Goal: Transaction & Acquisition: Purchase product/service

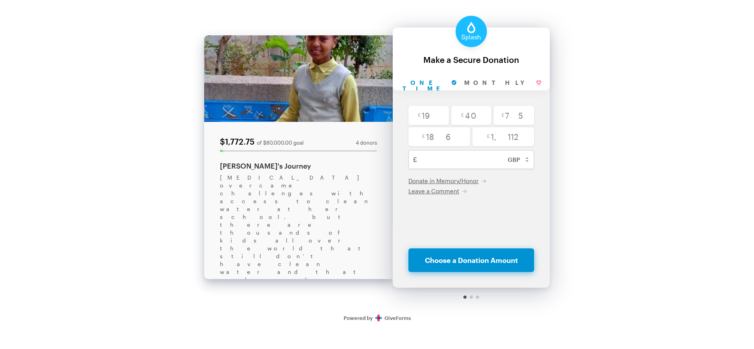
select select "gbp"
click at [431, 115] on input "radio" at bounding box center [428, 115] width 40 height 19
radio input "true"
type input "19"
checkbox input "false"
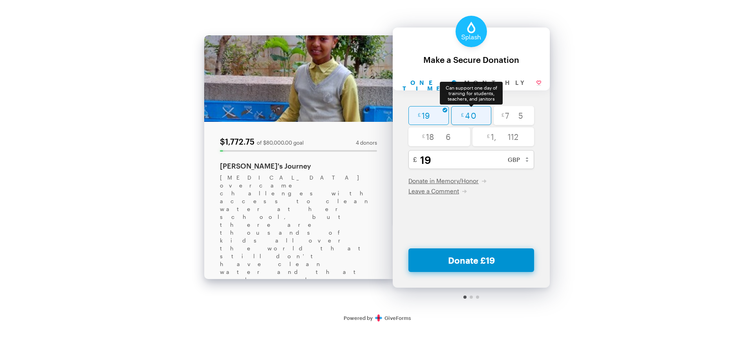
click at [483, 116] on input "radio" at bounding box center [471, 115] width 40 height 19
radio input "true"
type input "40"
checkbox input "false"
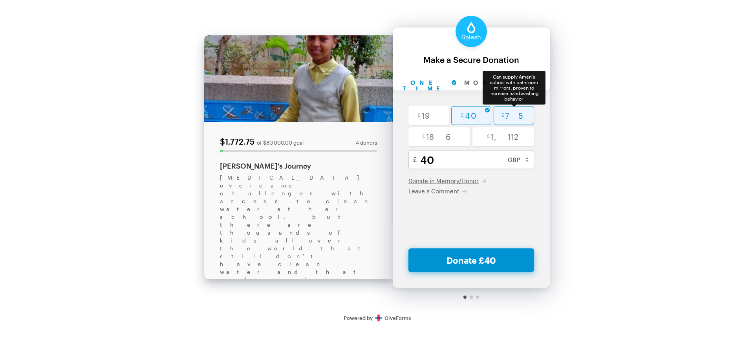
click at [515, 116] on input "radio" at bounding box center [513, 115] width 40 height 19
radio input "true"
type input "75"
checkbox input "false"
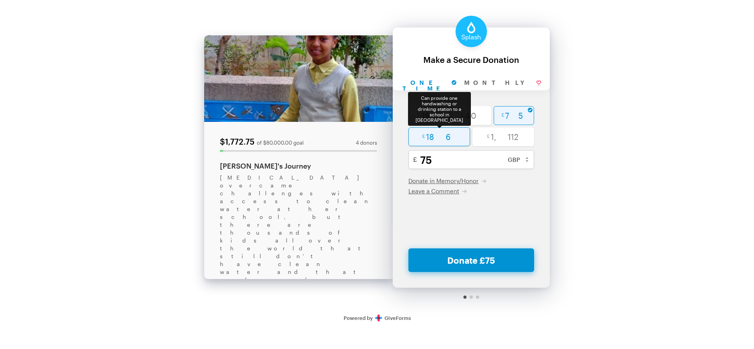
click at [425, 140] on input "radio" at bounding box center [439, 136] width 62 height 19
radio input "true"
type input "186"
checkbox input "false"
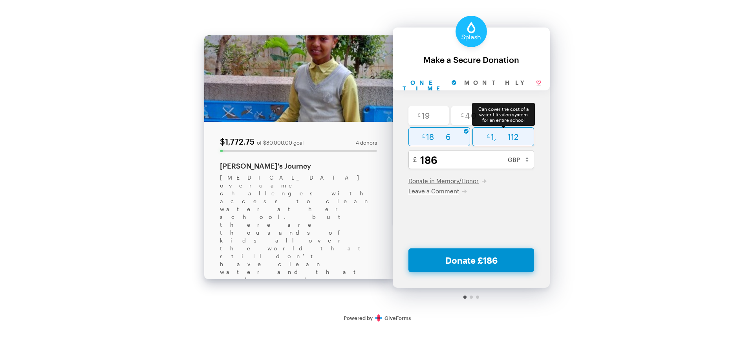
click at [506, 135] on input "radio" at bounding box center [503, 136] width 62 height 19
radio input "true"
type input "1112"
checkbox input "false"
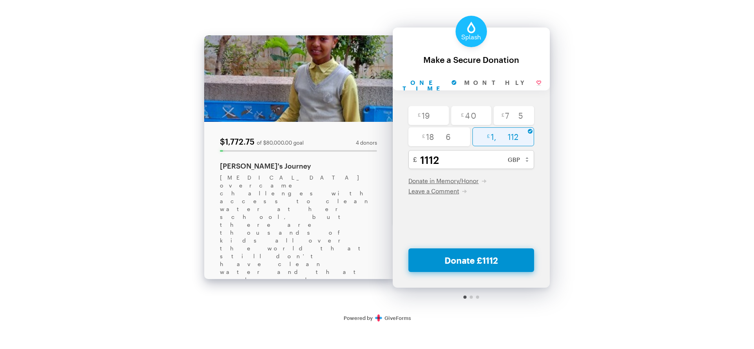
click at [471, 298] on div at bounding box center [470, 296] width 3 height 3
click at [480, 80] on input "Monthly" at bounding box center [502, 83] width 85 height 15
radio input "true"
checkbox input "false"
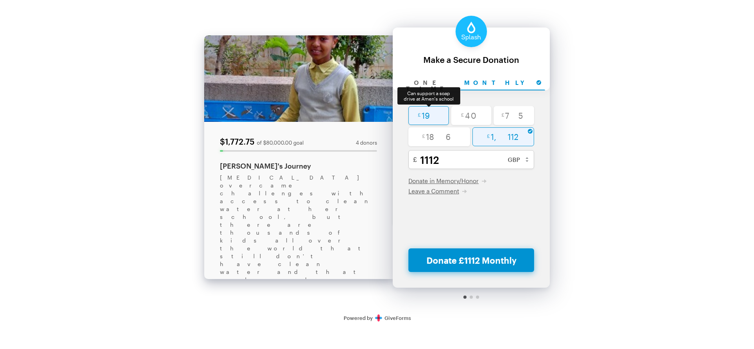
click at [442, 121] on input "radio" at bounding box center [428, 115] width 40 height 19
radio input "true"
type input "19"
checkbox input "false"
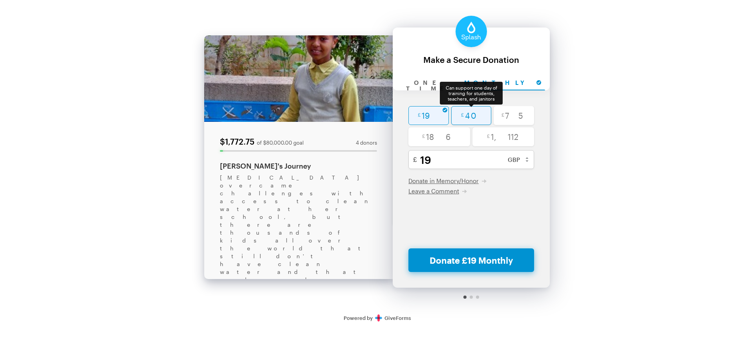
click at [471, 121] on input "radio" at bounding box center [471, 115] width 40 height 19
radio input "true"
type input "40"
checkbox input "false"
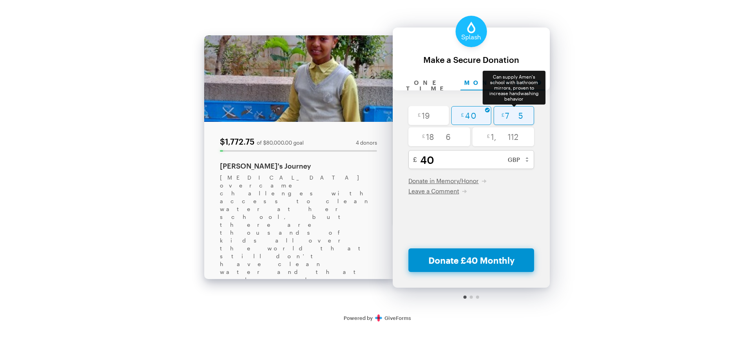
click at [508, 117] on input "radio" at bounding box center [513, 115] width 40 height 19
radio input "true"
type input "75"
checkbox input "false"
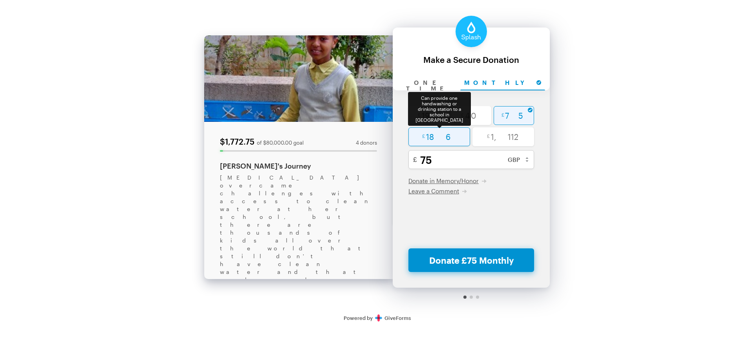
click at [430, 142] on input "radio" at bounding box center [439, 136] width 62 height 19
radio input "true"
type input "186"
checkbox input "false"
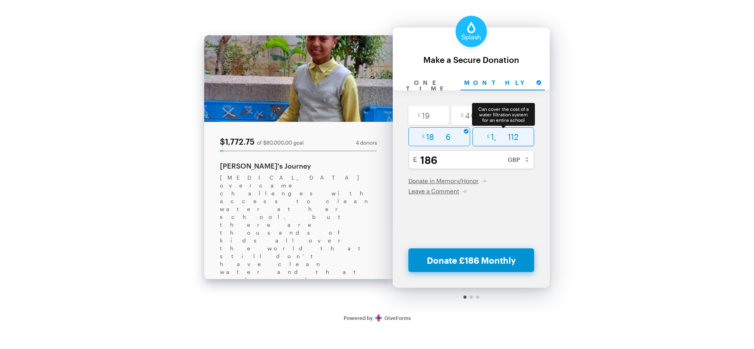
click at [493, 142] on input "radio" at bounding box center [503, 136] width 62 height 19
radio input "true"
type input "1112"
checkbox input "false"
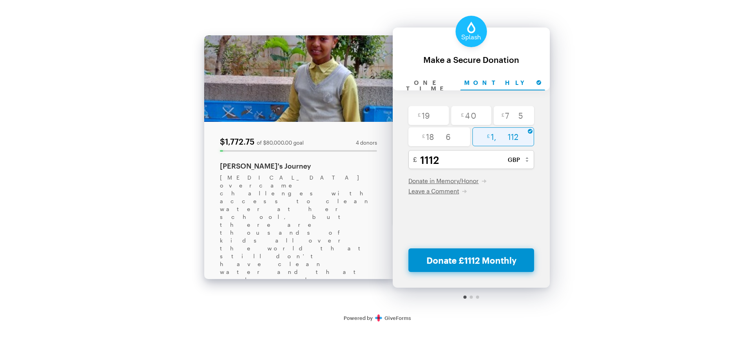
click at [526, 158] on select "USD ($) CAD (C$) AUD (A$) GBP (£) EUR (€) CHF (CHF) JPY (¥) BRL (R$) CLP ($) CN…" at bounding box center [517, 159] width 34 height 19
select select "mxn"
click at [500, 150] on select "USD ($) CAD (C$) AUD (A$) GBP (£) EUR (€) CHF (CHF) JPY (¥) BRL (R$) CLP ($) CN…" at bounding box center [517, 159] width 34 height 19
radio input "true"
type input "27917"
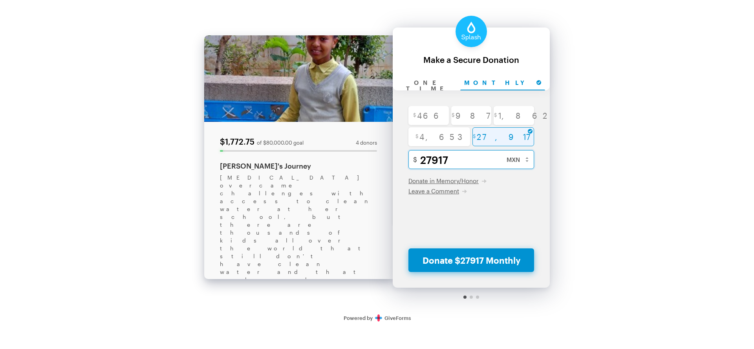
click at [466, 163] on input "27917" at bounding box center [479, 159] width 119 height 19
click at [437, 116] on input "radio" at bounding box center [428, 115] width 40 height 19
radio input "true"
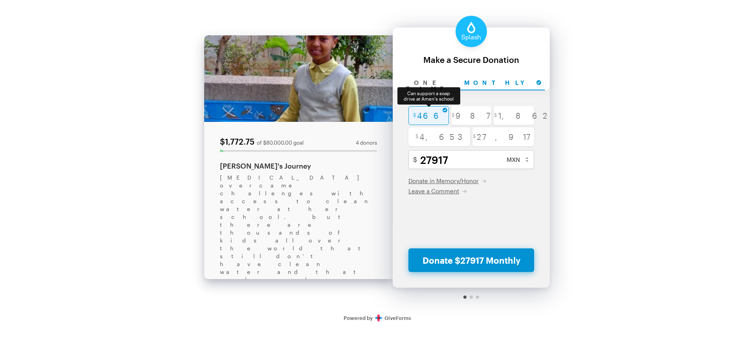
type input "466"
checkbox input "false"
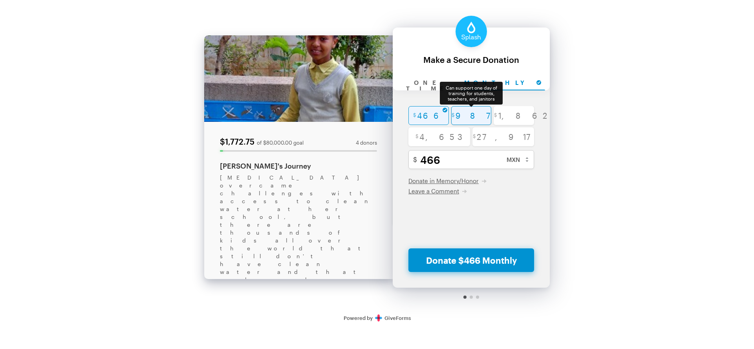
click at [455, 116] on input "radio" at bounding box center [471, 115] width 40 height 19
radio input "true"
type input "987"
checkbox input "false"
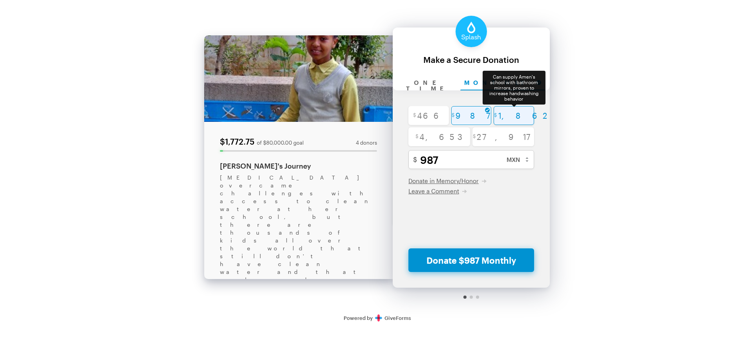
click at [508, 116] on input "radio" at bounding box center [513, 115] width 40 height 19
radio input "true"
type input "1862"
checkbox input "false"
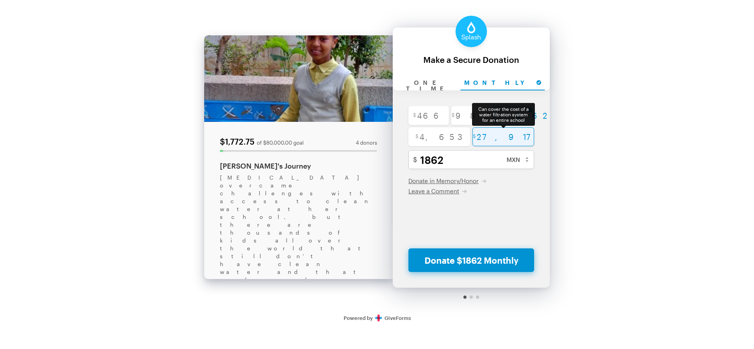
click at [508, 134] on input "radio" at bounding box center [503, 136] width 62 height 19
radio input "true"
type input "27917"
checkbox input "false"
click at [512, 154] on select "USD ($) CAD (C$) AUD (A$) GBP (£) EUR (€) CHF (CHF) JPY (¥) BRL (R$) CLP ($) CN…" at bounding box center [515, 159] width 35 height 19
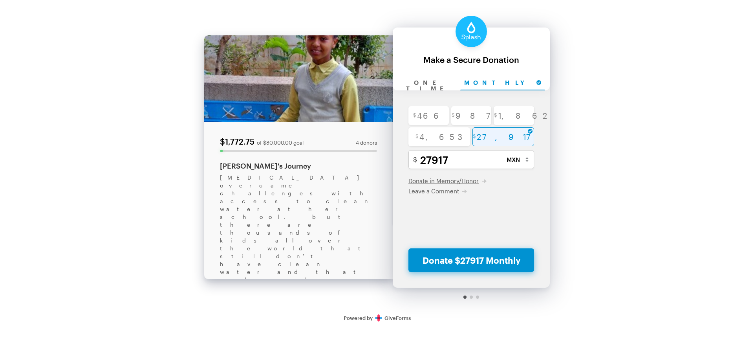
select select "cad"
click at [499, 150] on select "USD ($) CAD (C$) AUD (A$) GBP (£) EUR (€) CHF (CHF) JPY (¥) BRL (R$) CLP ($) CN…" at bounding box center [515, 159] width 35 height 19
radio input "true"
type input "2076"
click at [511, 154] on select "USD ($) CAD (C$) AUD (A$) GBP (£) EUR (€) CHF (CHF) JPY (¥) BRL (R$) CLP ($) CN…" at bounding box center [516, 159] width 35 height 19
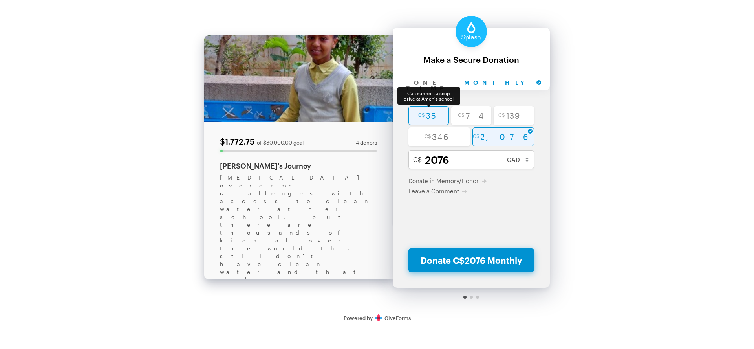
click at [431, 111] on input "radio" at bounding box center [428, 115] width 40 height 19
radio input "true"
type input "35"
checkbox input "false"
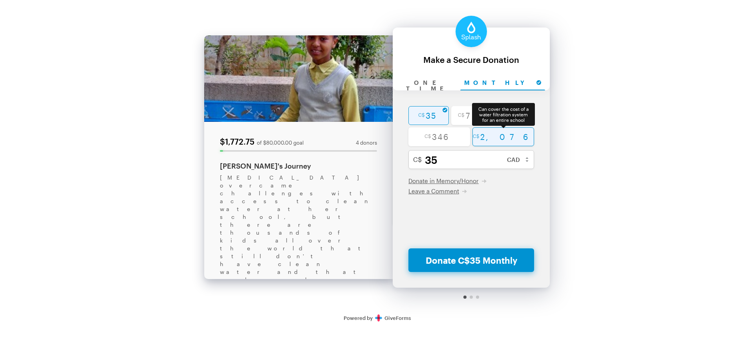
click at [517, 142] on input "radio" at bounding box center [503, 136] width 62 height 19
radio input "true"
type input "2076"
checkbox input "false"
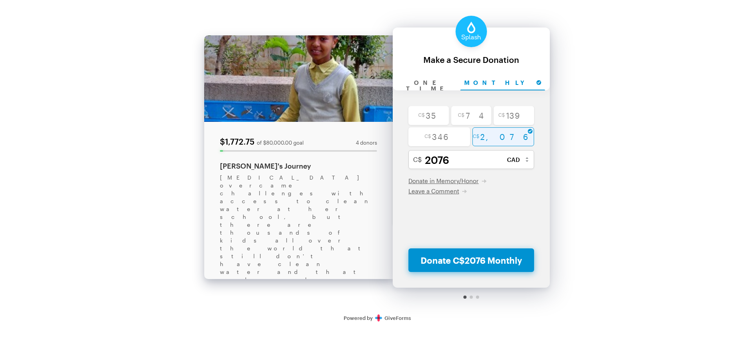
click at [517, 155] on select "USD ($) CAD (C$) AUD (A$) GBP (£) EUR (€) CHF (CHF) JPY (¥) BRL (R$) CLP ($) CN…" at bounding box center [516, 159] width 35 height 19
click at [435, 118] on input "radio" at bounding box center [428, 115] width 40 height 19
radio input "true"
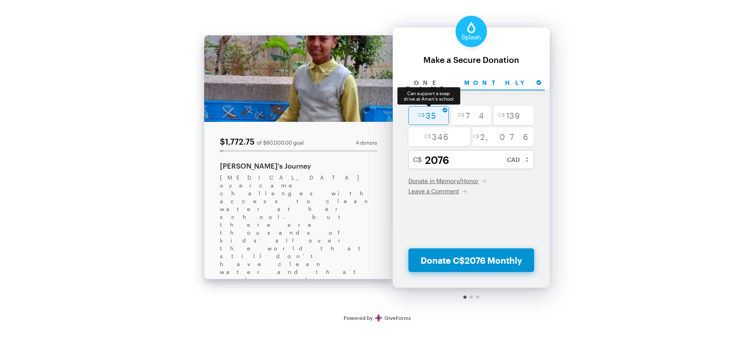
type input "35"
checkbox input "false"
click at [508, 161] on select "USD ($) CAD (C$) AUD (A$) GBP (£) EUR (€) CHF (CHF) JPY (¥) BRL (R$) CLP ($) CN…" at bounding box center [516, 159] width 35 height 19
